Goal: Find specific fact: Find specific fact

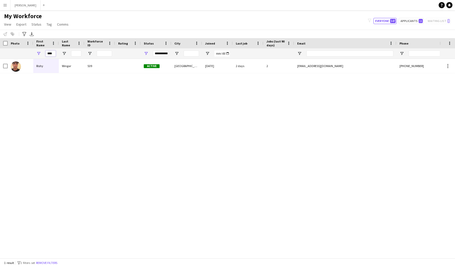
click at [53, 52] on input "****" at bounding box center [51, 53] width 10 height 6
type input "*"
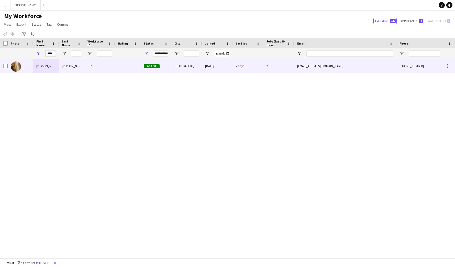
type input "****"
click at [53, 70] on div "[PERSON_NAME]" at bounding box center [46, 66] width 26 height 14
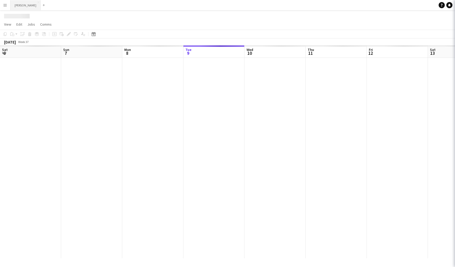
scroll to position [0, 122]
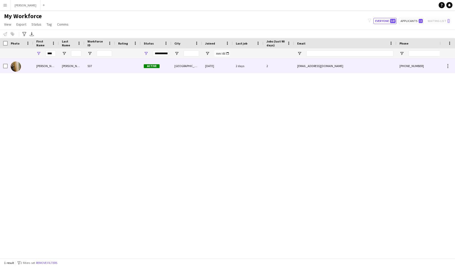
click at [61, 69] on div "[PERSON_NAME]" at bounding box center [72, 66] width 26 height 14
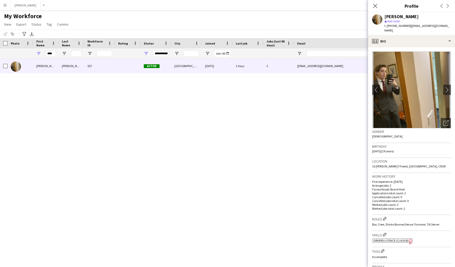
scroll to position [113, 0]
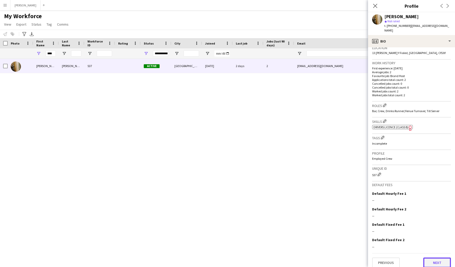
click at [441, 257] on button "Next" at bounding box center [437, 262] width 28 height 10
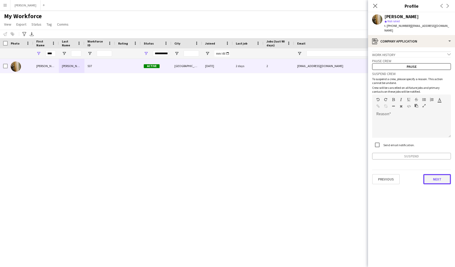
click at [438, 175] on button "Next" at bounding box center [437, 179] width 28 height 10
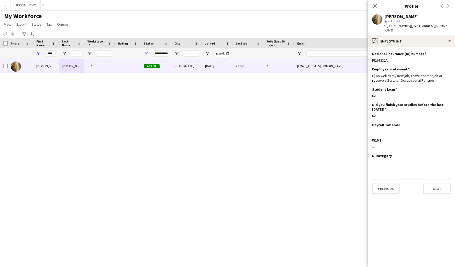
drag, startPoint x: 389, startPoint y: 57, endPoint x: 371, endPoint y: 57, distance: 17.9
click at [371, 57] on app-section-data-types "National Insurance (NI) number Edit this field Pl269332A Employee statement Edi…" at bounding box center [411, 156] width 87 height 219
copy div "Pl269332A"
click at [435, 185] on button "Next" at bounding box center [437, 188] width 28 height 10
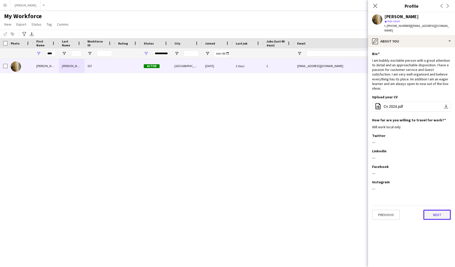
click at [438, 209] on button "Next" at bounding box center [437, 214] width 28 height 10
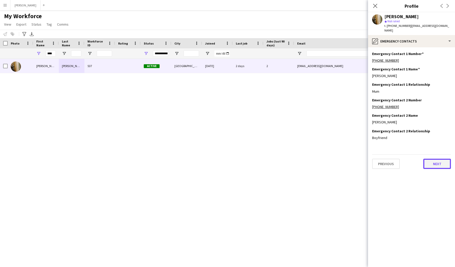
click at [439, 161] on button "Next" at bounding box center [437, 164] width 28 height 10
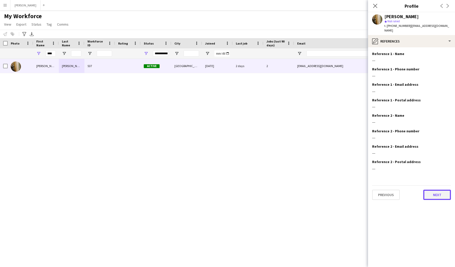
click at [440, 191] on button "Next" at bounding box center [437, 195] width 28 height 10
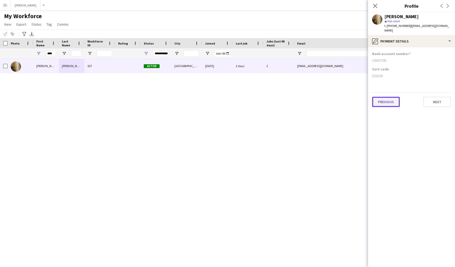
click at [377, 97] on button "Previous" at bounding box center [386, 102] width 28 height 10
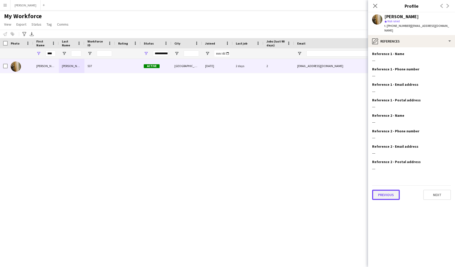
click at [386, 192] on button "Previous" at bounding box center [386, 195] width 28 height 10
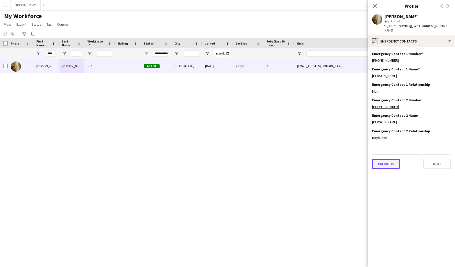
click at [384, 159] on button "Previous" at bounding box center [386, 164] width 28 height 10
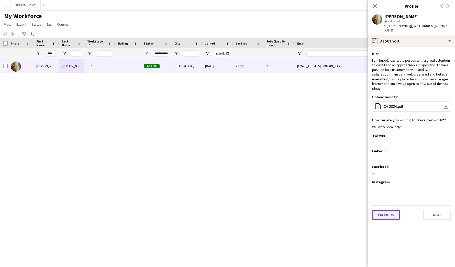
click at [385, 209] on button "Previous" at bounding box center [386, 214] width 28 height 10
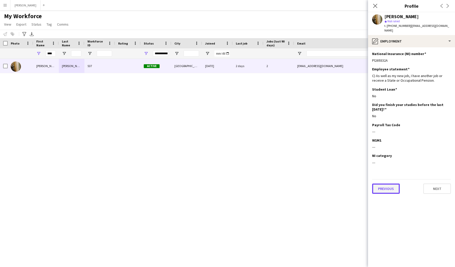
click at [391, 184] on button "Previous" at bounding box center [386, 188] width 28 height 10
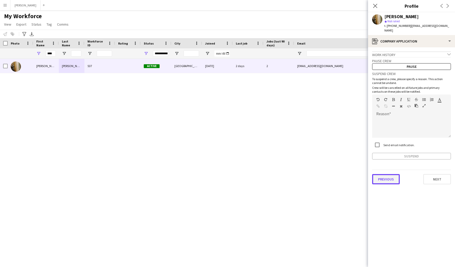
click at [385, 174] on button "Previous" at bounding box center [386, 179] width 28 height 10
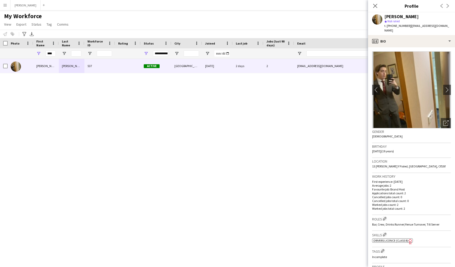
click at [391, 164] on div "Location [STREET_ADDRESS][PERSON_NAME]" at bounding box center [411, 165] width 79 height 15
drag, startPoint x: 393, startPoint y: 161, endPoint x: 371, endPoint y: 163, distance: 22.3
click at [371, 163] on app-crew-profile-bio "chevron-left chevron-right Open photos pop-in Gender [DEMOGRAPHIC_DATA] Birthda…" at bounding box center [411, 156] width 87 height 219
copy span "13 [PERSON_NAME] Y Fioled"
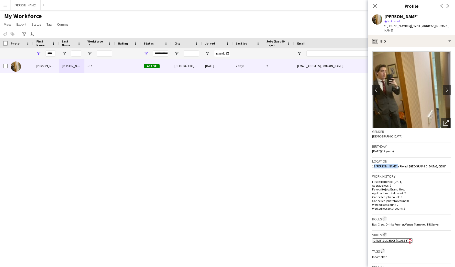
click at [403, 164] on span "13 [PERSON_NAME] Y Fioled, [GEOGRAPHIC_DATA], Cf53lf" at bounding box center [408, 166] width 73 height 4
drag, startPoint x: 395, startPoint y: 161, endPoint x: 403, endPoint y: 162, distance: 8.5
click at [403, 164] on span "13 [PERSON_NAME] Y Fioled, [GEOGRAPHIC_DATA], Cf53lf" at bounding box center [408, 166] width 73 height 4
copy span "[GEOGRAPHIC_DATA]"
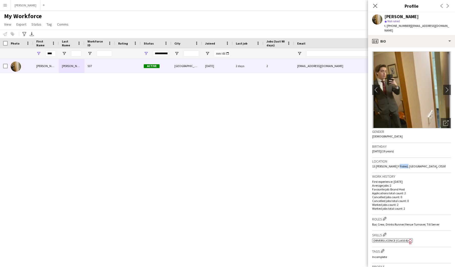
click at [418, 163] on div "Location [STREET_ADDRESS][PERSON_NAME]" at bounding box center [411, 165] width 79 height 15
click at [413, 161] on div "Location [STREET_ADDRESS][PERSON_NAME]" at bounding box center [411, 165] width 79 height 15
drag, startPoint x: 404, startPoint y: 161, endPoint x: 414, endPoint y: 160, distance: 9.8
click at [414, 160] on div "Location [STREET_ADDRESS][PERSON_NAME]" at bounding box center [411, 165] width 79 height 15
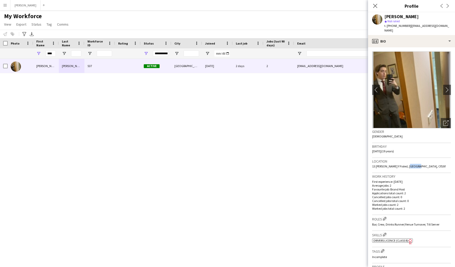
copy span "Cf53lf"
drag, startPoint x: 407, startPoint y: 26, endPoint x: 389, endPoint y: 26, distance: 18.2
click at [389, 26] on span "t. [PHONE_NUMBER]" at bounding box center [397, 26] width 27 height 4
copy span "447864798366"
drag, startPoint x: 442, startPoint y: 26, endPoint x: 409, endPoint y: 27, distance: 32.5
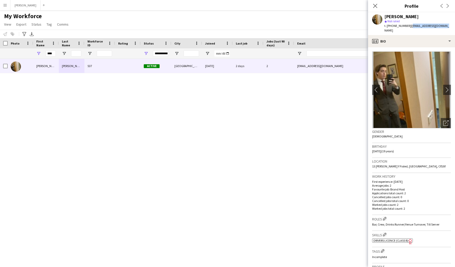
click at [409, 27] on div "[PERSON_NAME] star Not rated t. [PHONE_NUMBER] | [EMAIL_ADDRESS][DOMAIN_NAME]" at bounding box center [411, 23] width 87 height 23
copy span "[EMAIL_ADDRESS][DOMAIN_NAME]"
click at [422, 15] on div "[PERSON_NAME]" at bounding box center [417, 16] width 67 height 5
drag, startPoint x: 420, startPoint y: 16, endPoint x: 395, endPoint y: 16, distance: 24.8
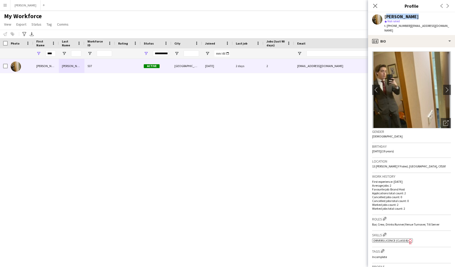
click at [395, 16] on div "[PERSON_NAME]" at bounding box center [417, 16] width 67 height 5
copy div "[PERSON_NAME]"
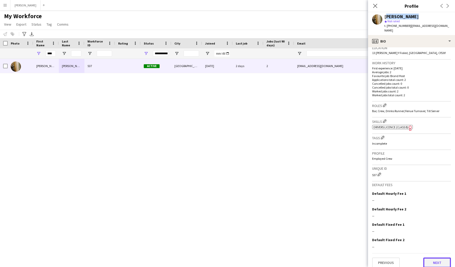
click at [440, 261] on button "Next" at bounding box center [437, 262] width 28 height 10
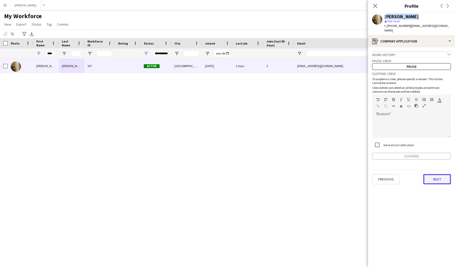
click at [440, 174] on button "Next" at bounding box center [437, 179] width 28 height 10
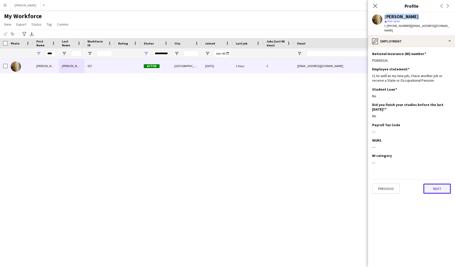
click at [437, 183] on button "Next" at bounding box center [437, 188] width 28 height 10
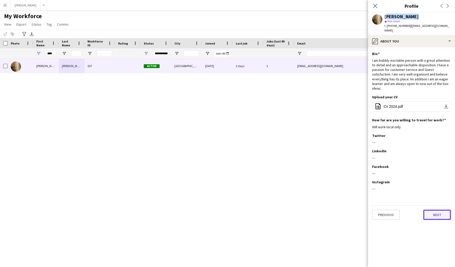
click at [433, 209] on button "Next" at bounding box center [437, 214] width 28 height 10
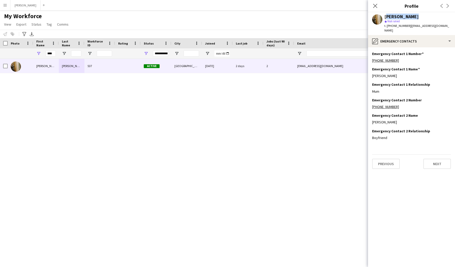
drag, startPoint x: 395, startPoint y: 71, endPoint x: 370, endPoint y: 73, distance: 24.9
click at [370, 73] on app-section-data-types "Emergency Contact 1 Number Edit this field [PHONE_NUMBER] Emergency Contact 1 N…" at bounding box center [411, 156] width 87 height 219
copy div "[PERSON_NAME]"
click at [401, 58] on div "[PHONE_NUMBER]" at bounding box center [411, 60] width 79 height 5
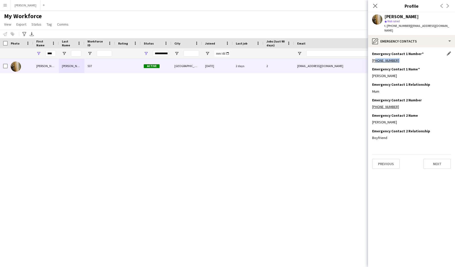
drag, startPoint x: 396, startPoint y: 56, endPoint x: 377, endPoint y: 55, distance: 19.2
click at [377, 58] on div "[PHONE_NUMBER]" at bounding box center [411, 60] width 79 height 5
copy link "447702158299"
click at [438, 160] on button "Next" at bounding box center [437, 164] width 28 height 10
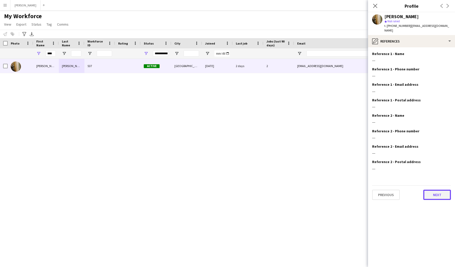
click at [441, 191] on button "Next" at bounding box center [437, 195] width 28 height 10
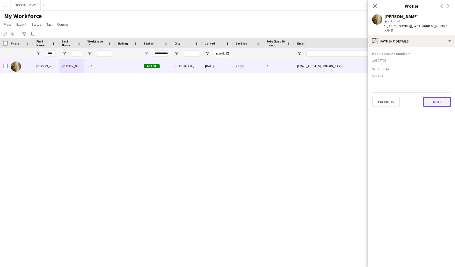
click at [440, 97] on button "Next" at bounding box center [437, 102] width 28 height 10
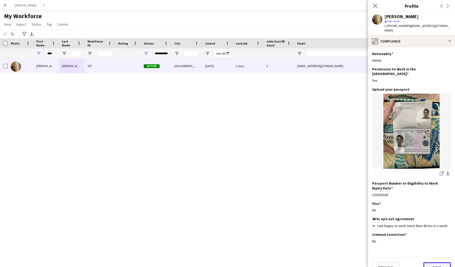
click at [436, 262] on button "Next" at bounding box center [437, 267] width 28 height 10
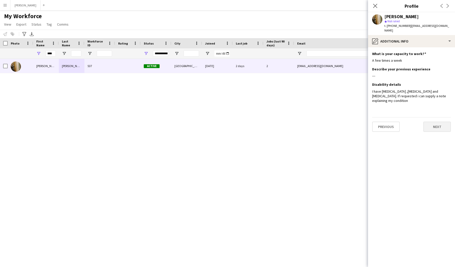
click at [442, 122] on button "Next" at bounding box center [437, 127] width 28 height 10
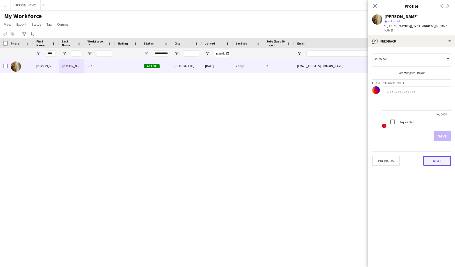
click at [443, 156] on button "Next" at bounding box center [437, 161] width 28 height 10
